Goal: Participate in discussion: Engage in conversation with other users on a specific topic

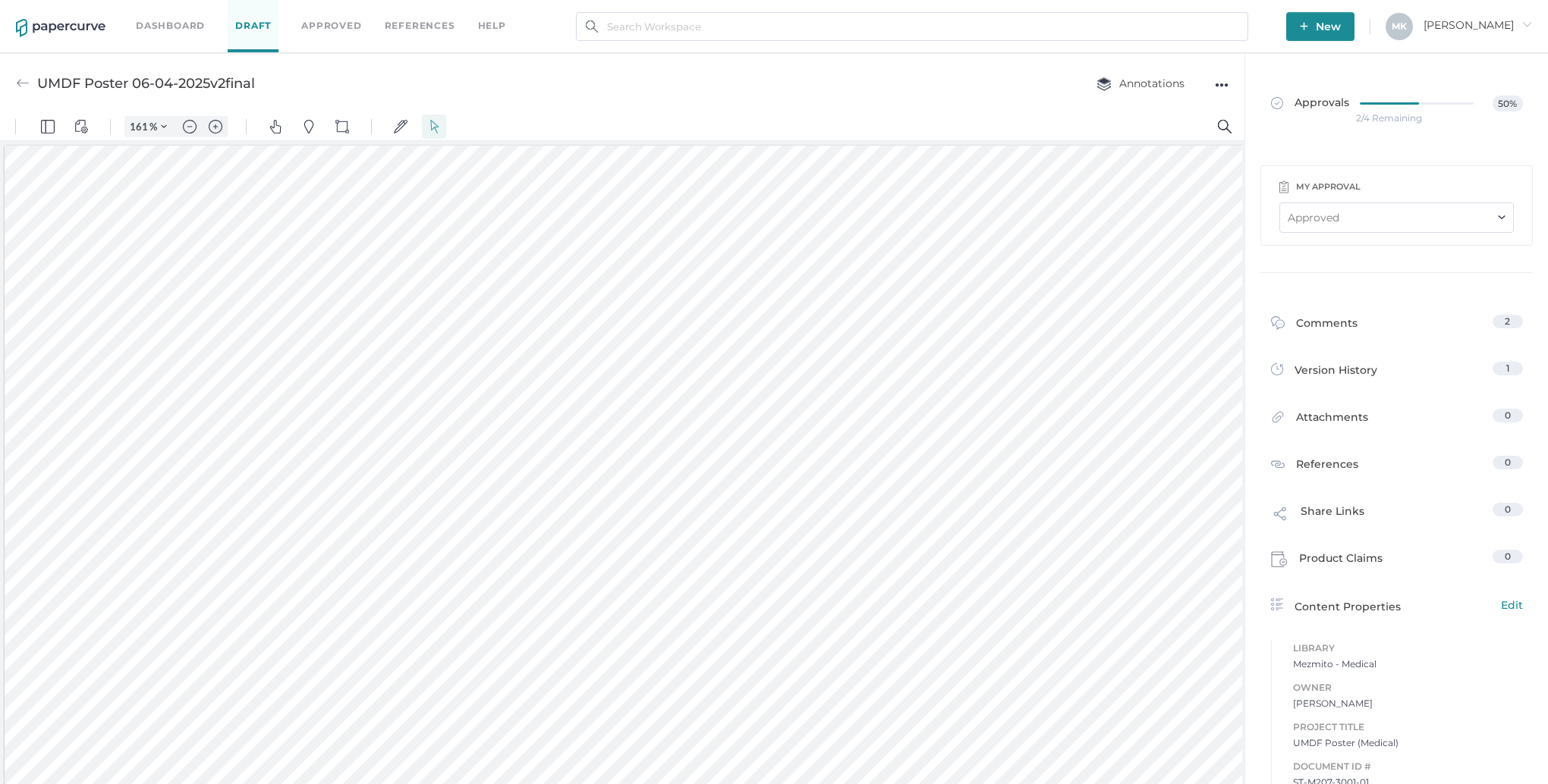
scroll to position [3, 0]
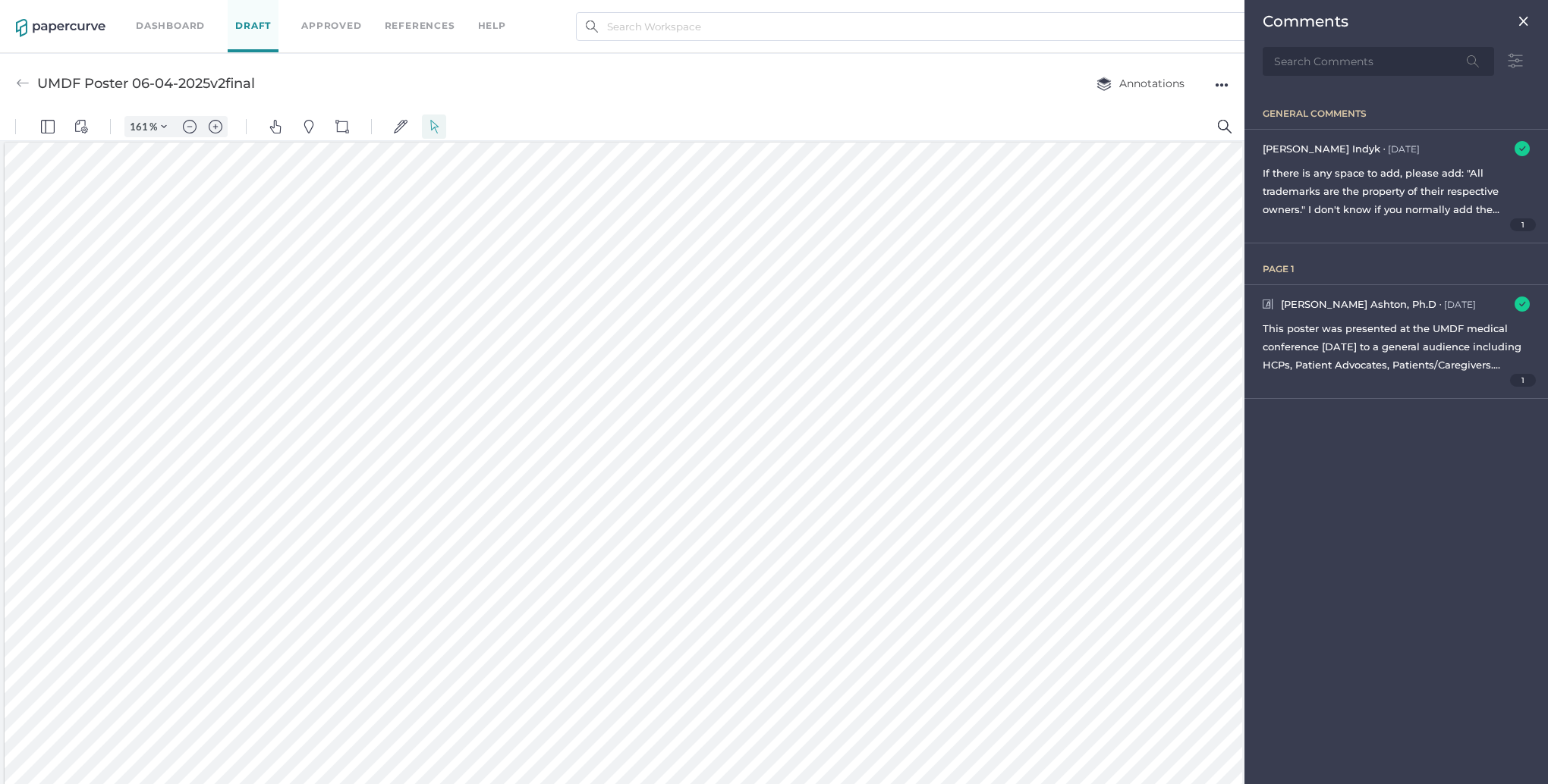
scroll to position [6, 0]
click at [1527, 18] on img at bounding box center [1524, 21] width 12 height 12
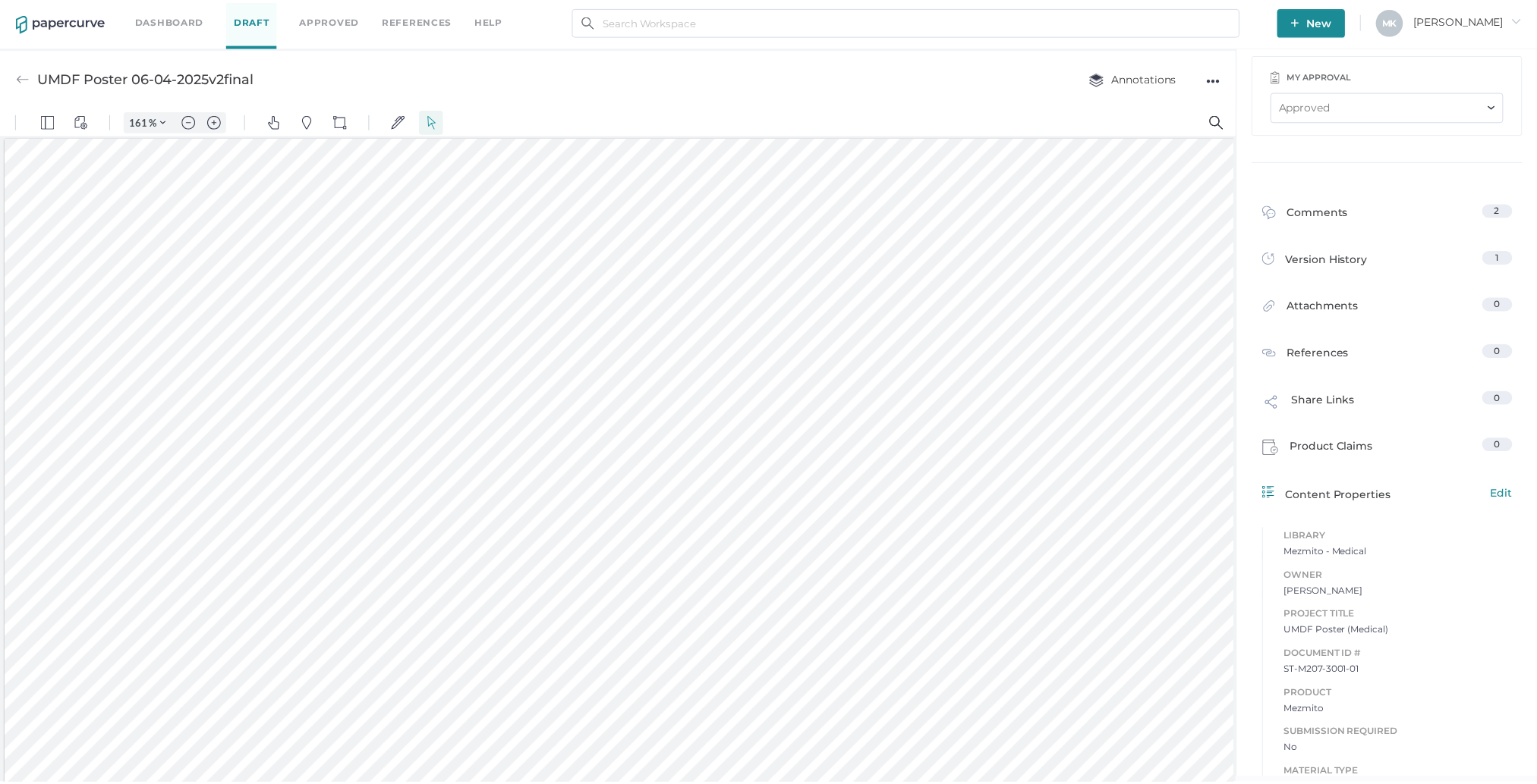
scroll to position [0, 0]
